Goal: Task Accomplishment & Management: Use online tool/utility

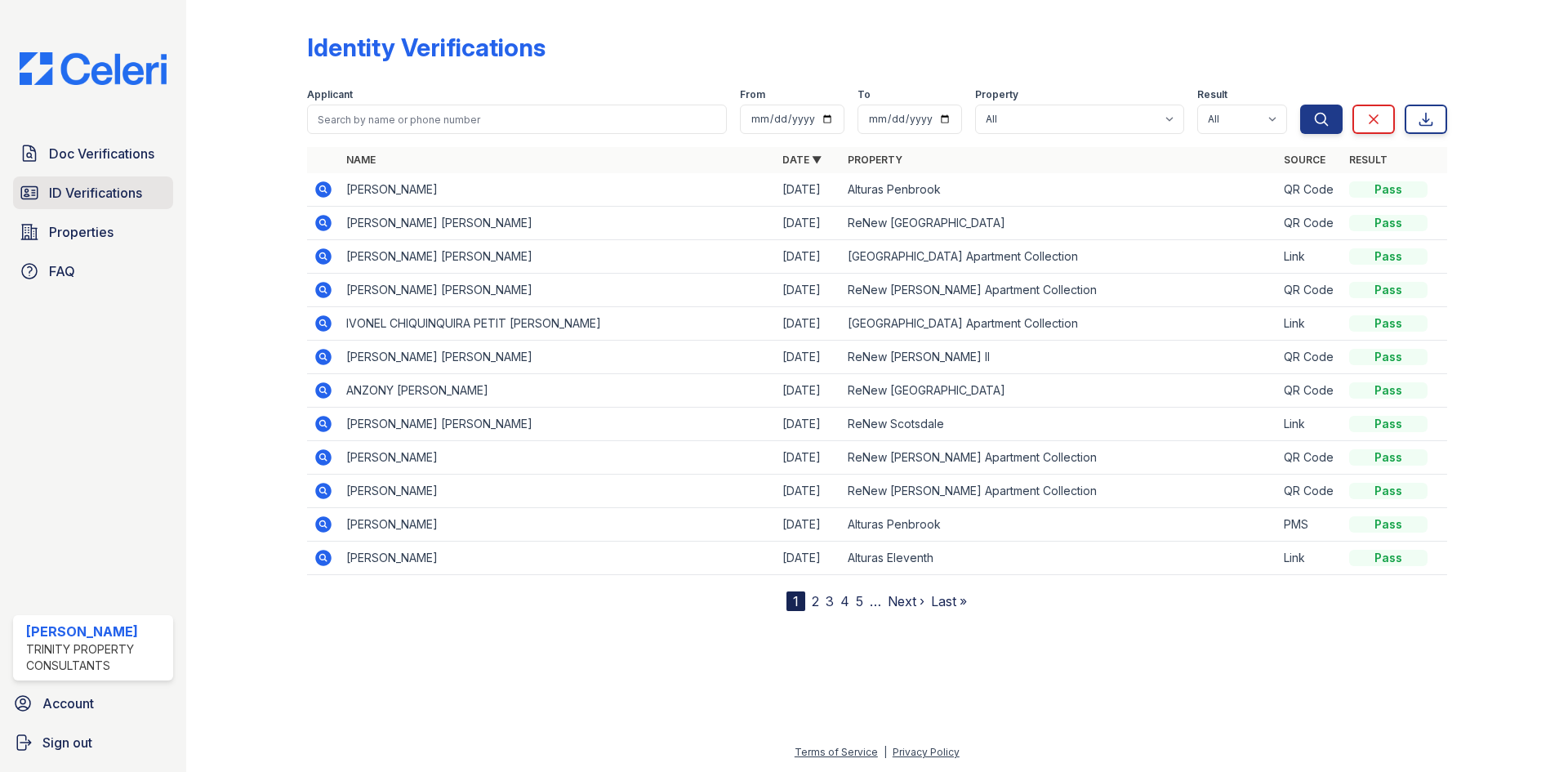
click at [92, 194] on span "ID Verifications" at bounding box center [96, 193] width 93 height 20
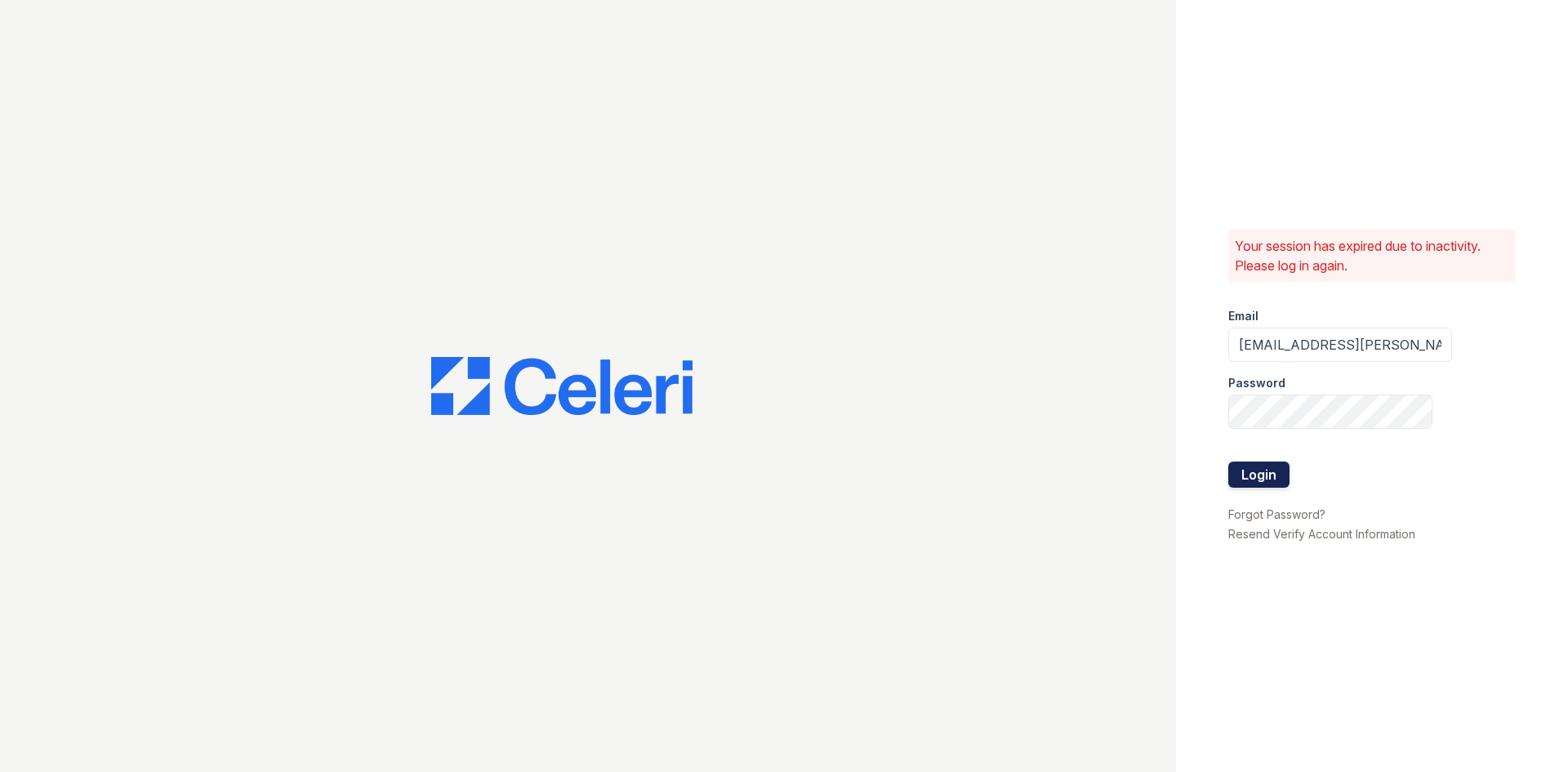
drag, startPoint x: 1269, startPoint y: 476, endPoint x: 1260, endPoint y: 467, distance: 12.7
click at [1264, 472] on button "Login" at bounding box center [1259, 474] width 61 height 26
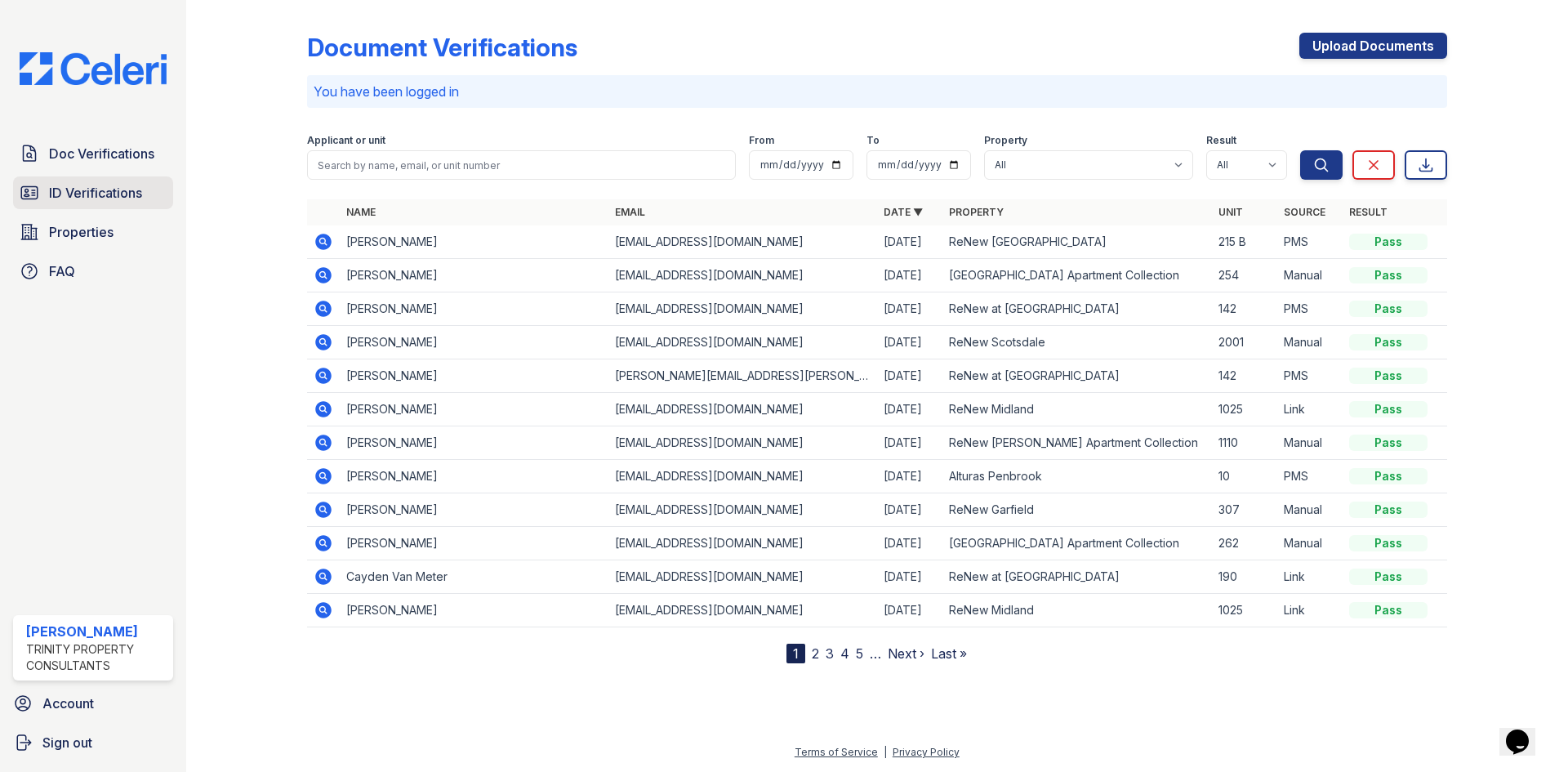
click at [135, 182] on link "ID Verifications" at bounding box center [92, 193] width 160 height 33
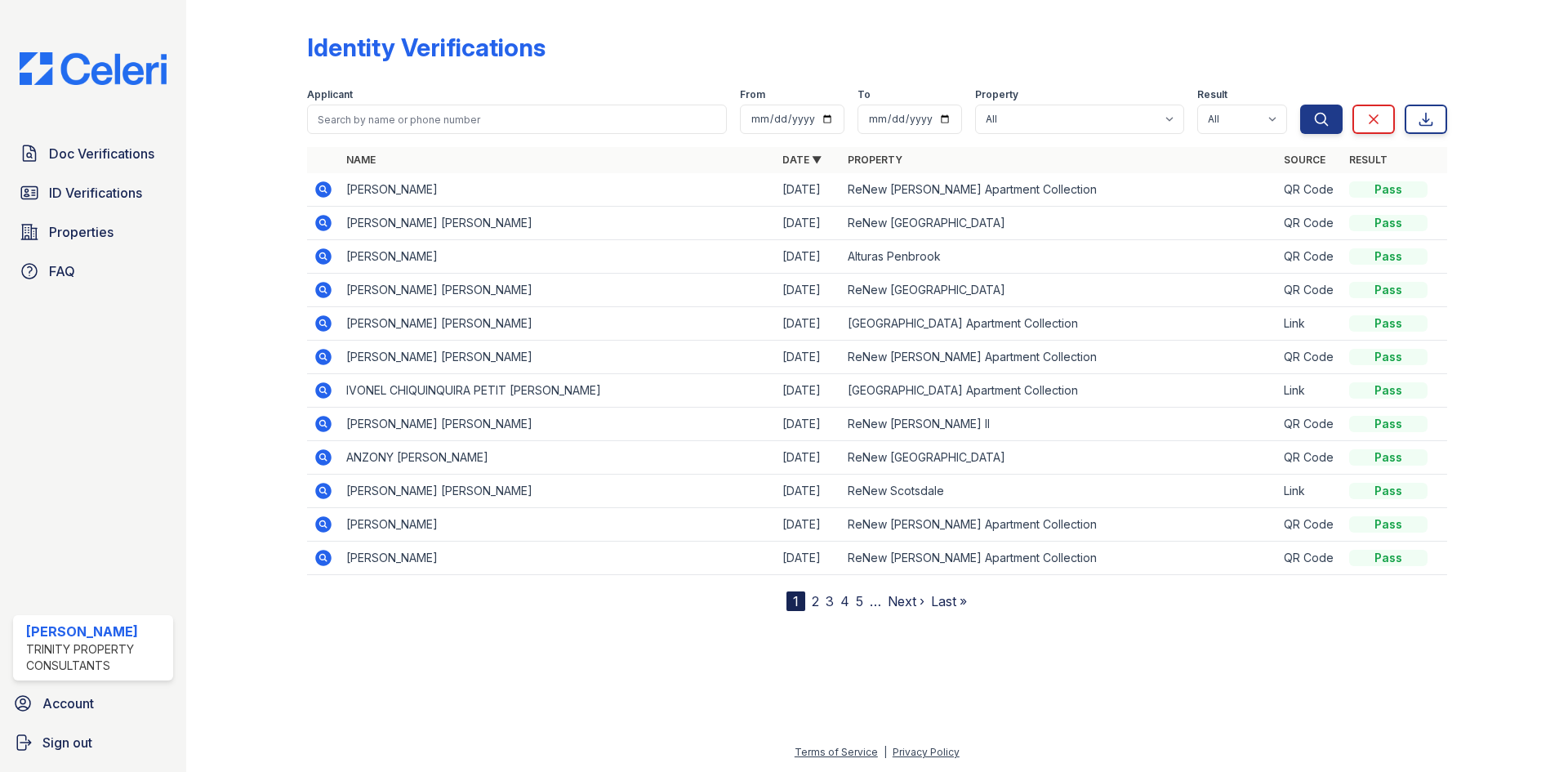
click at [318, 192] on icon at bounding box center [323, 189] width 16 height 16
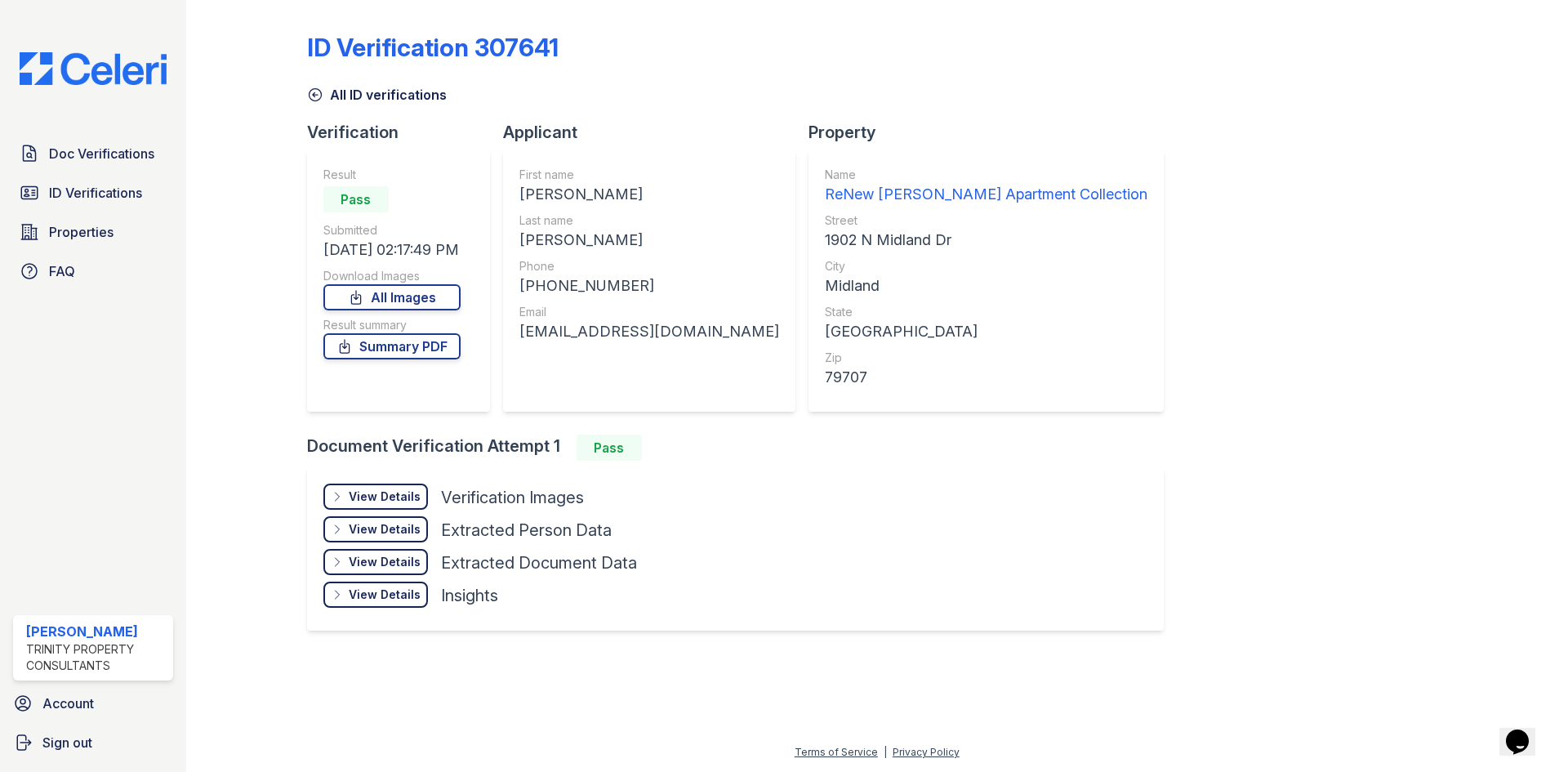
click at [378, 496] on div "View Details" at bounding box center [384, 496] width 72 height 16
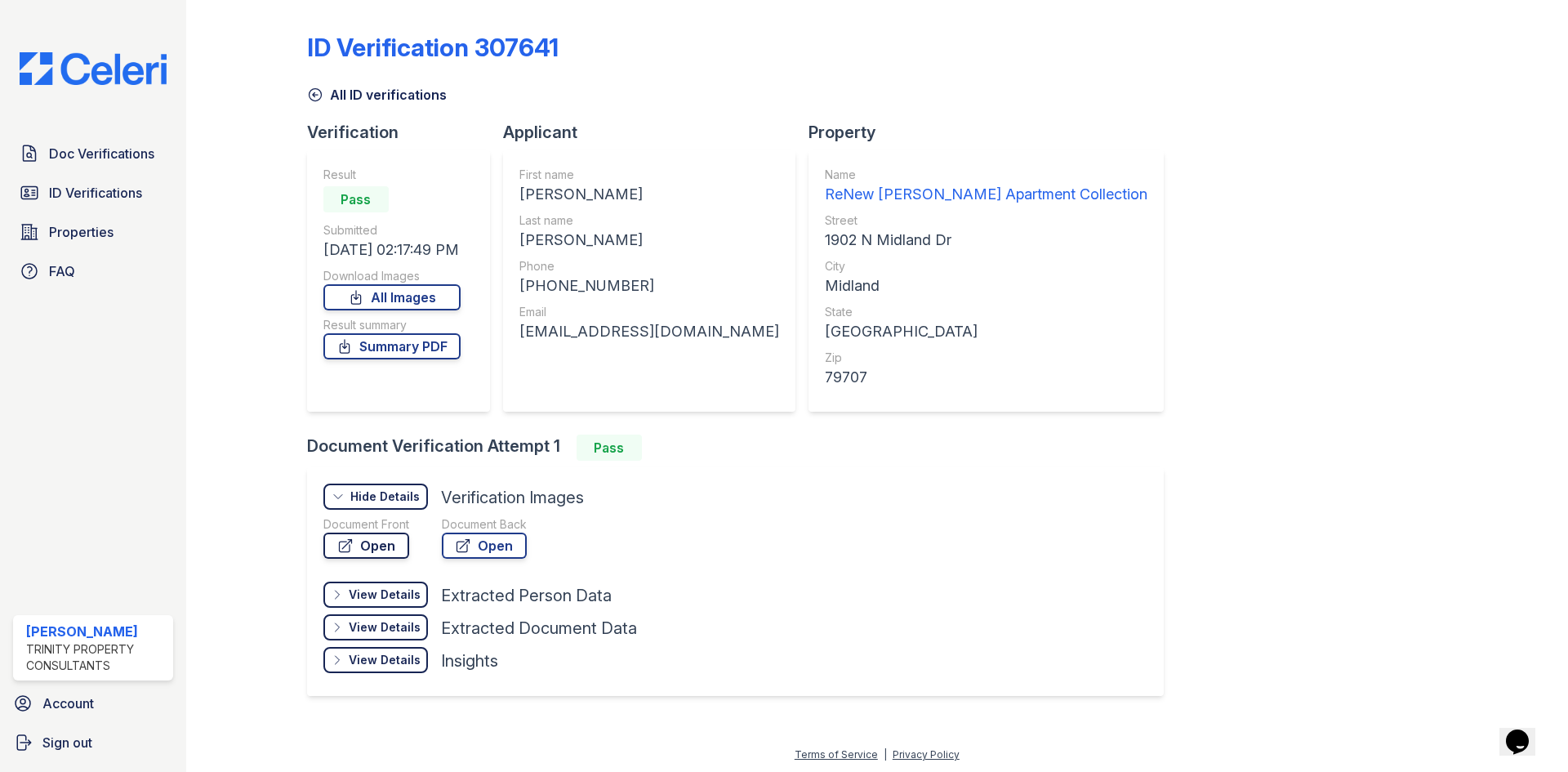
click at [399, 546] on link "Open" at bounding box center [365, 545] width 86 height 26
